Goal: Use online tool/utility: Utilize a website feature to perform a specific function

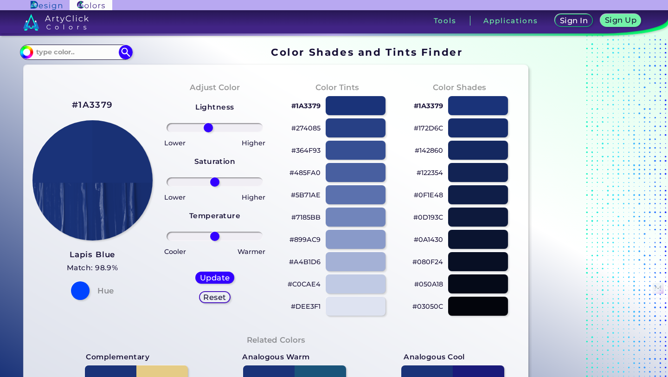
drag, startPoint x: 218, startPoint y: 127, endPoint x: 208, endPoint y: 126, distance: 9.8
type input "-15"
click at [208, 126] on input "range" at bounding box center [215, 127] width 97 height 9
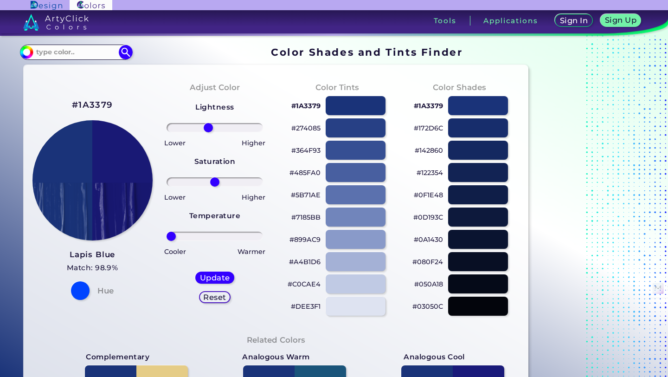
drag, startPoint x: 214, startPoint y: 237, endPoint x: 168, endPoint y: 239, distance: 46.9
type input "-100"
click at [168, 239] on input "range" at bounding box center [215, 236] width 97 height 9
drag, startPoint x: 217, startPoint y: 182, endPoint x: 265, endPoint y: 188, distance: 48.6
click at [264, 187] on input "range" at bounding box center [215, 181] width 97 height 9
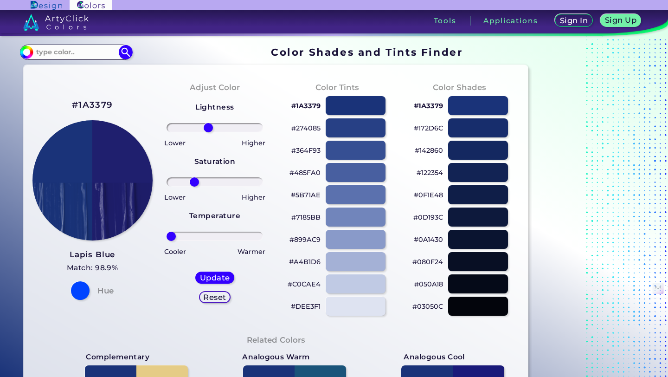
drag, startPoint x: 256, startPoint y: 181, endPoint x: 194, endPoint y: 181, distance: 62.2
type input "-47"
click at [194, 181] on input "range" at bounding box center [215, 181] width 97 height 9
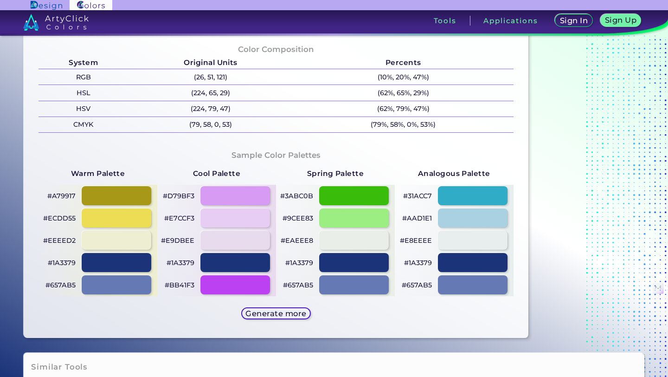
scroll to position [370, 0]
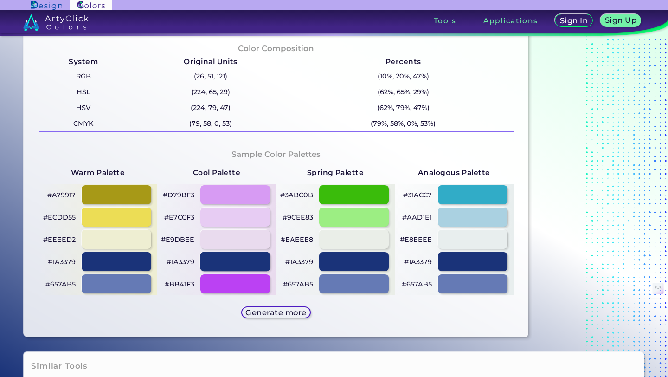
click at [244, 262] on div at bounding box center [235, 261] width 70 height 19
type input "#1a3379"
type input "0"
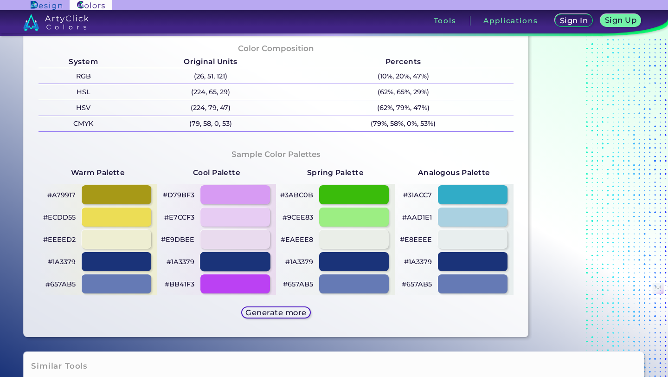
click at [244, 262] on div at bounding box center [235, 261] width 70 height 19
type input "#1a3379"
click at [265, 315] on h5 "Generate more" at bounding box center [276, 312] width 55 height 7
